Goal: Find specific page/section: Find specific page/section

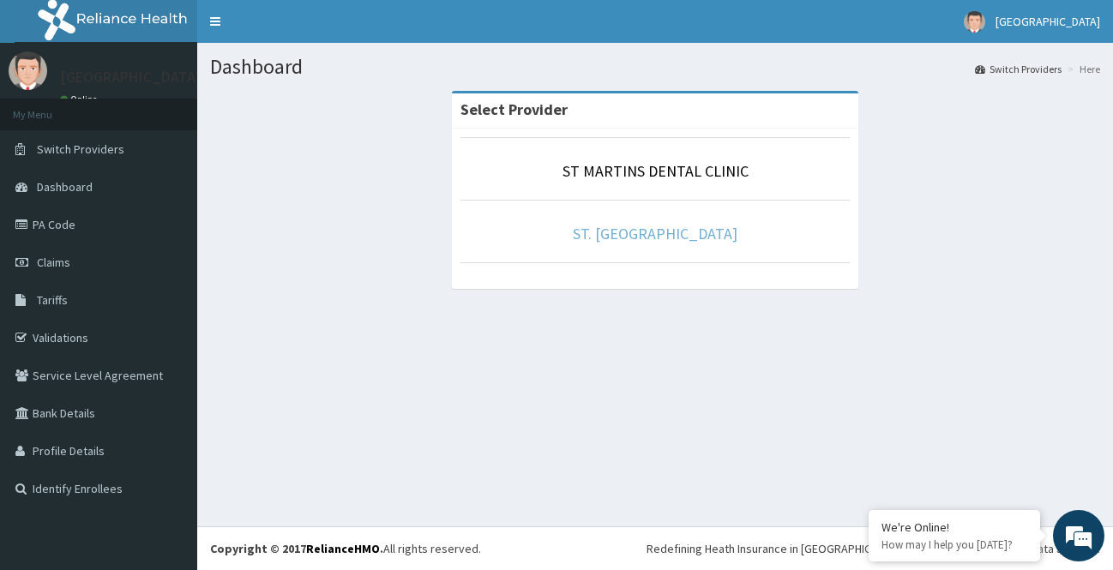
click at [647, 234] on link "ST. [GEOGRAPHIC_DATA]" at bounding box center [655, 234] width 165 height 20
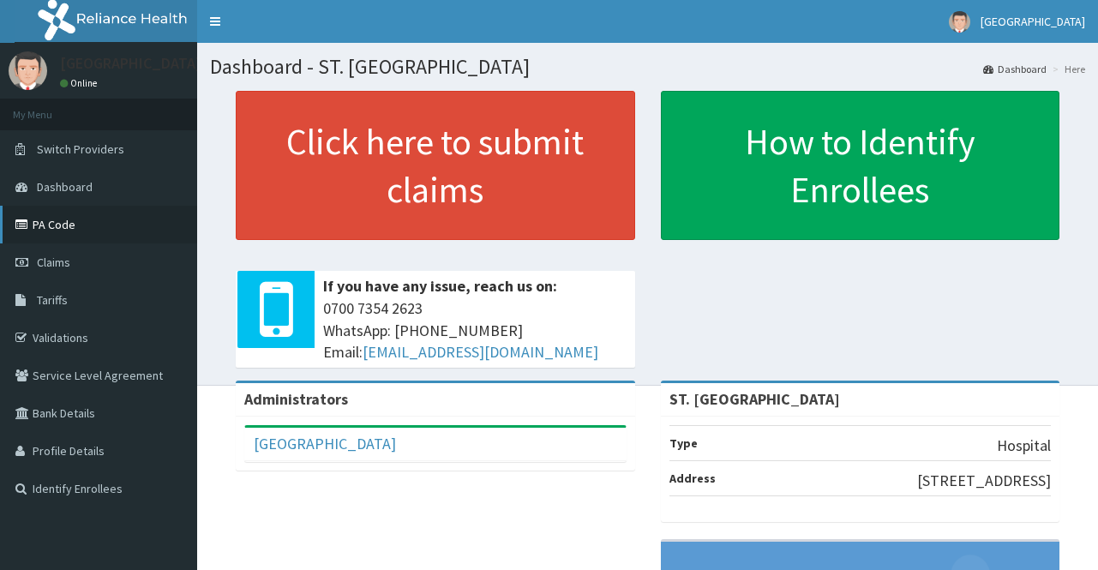
click at [52, 213] on link "PA Code" at bounding box center [98, 225] width 197 height 38
